Goal: Navigation & Orientation: Find specific page/section

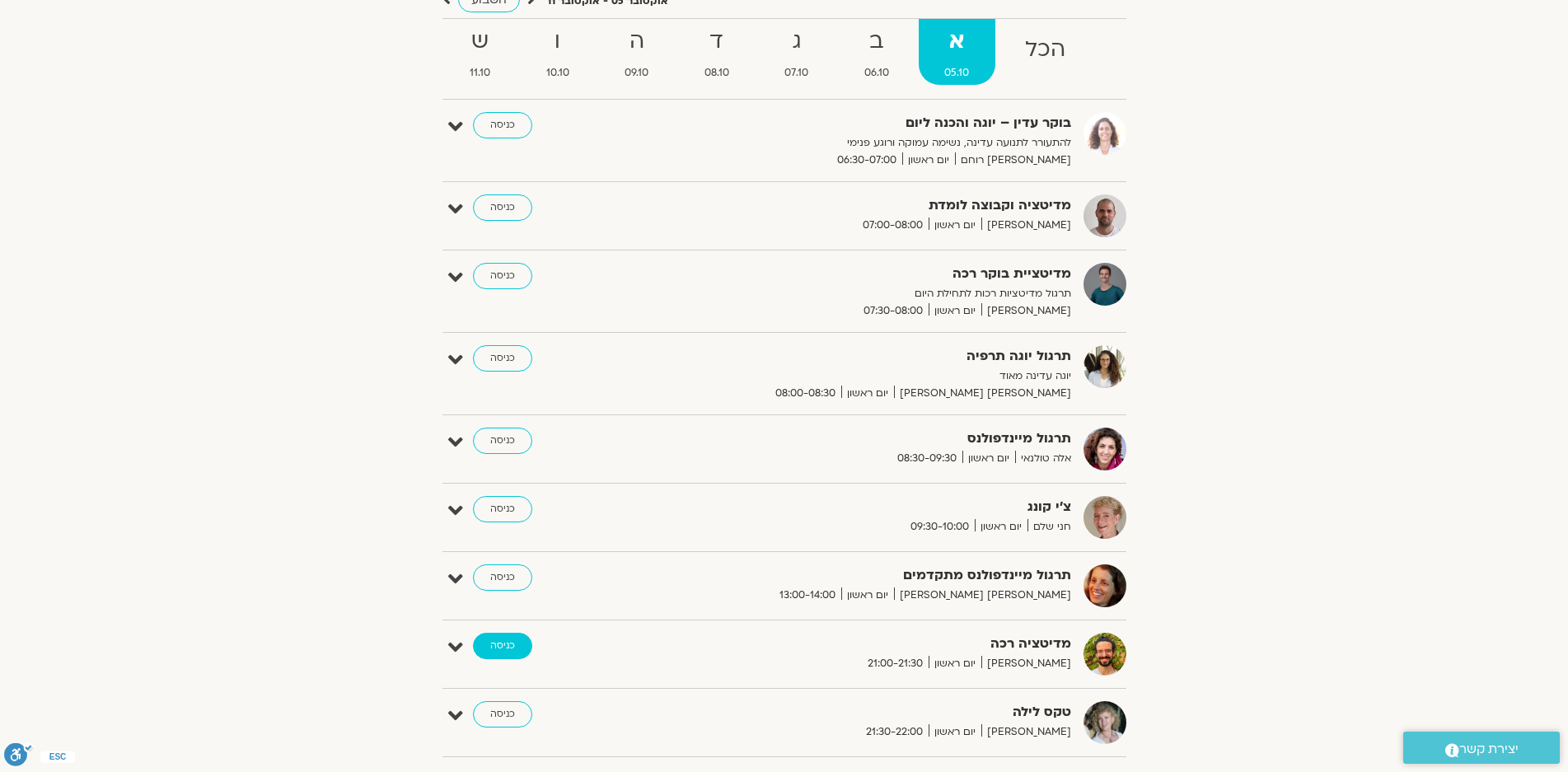
click at [494, 647] on link "כניסה" at bounding box center [502, 646] width 60 height 27
click at [505, 710] on link "כניסה" at bounding box center [502, 713] width 60 height 27
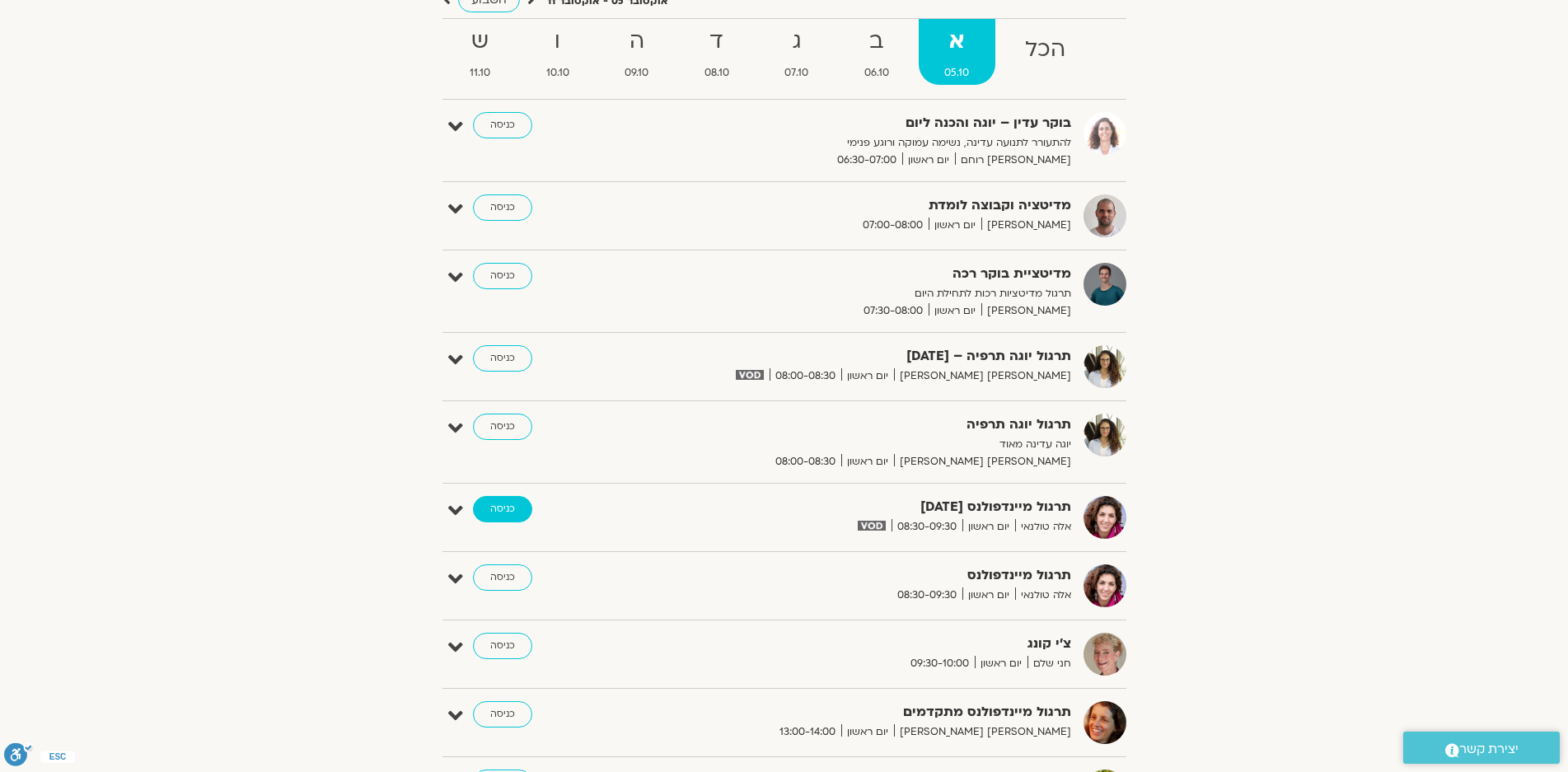
click at [497, 507] on link "כניסה" at bounding box center [502, 509] width 60 height 27
